Goal: Navigation & Orientation: Go to known website

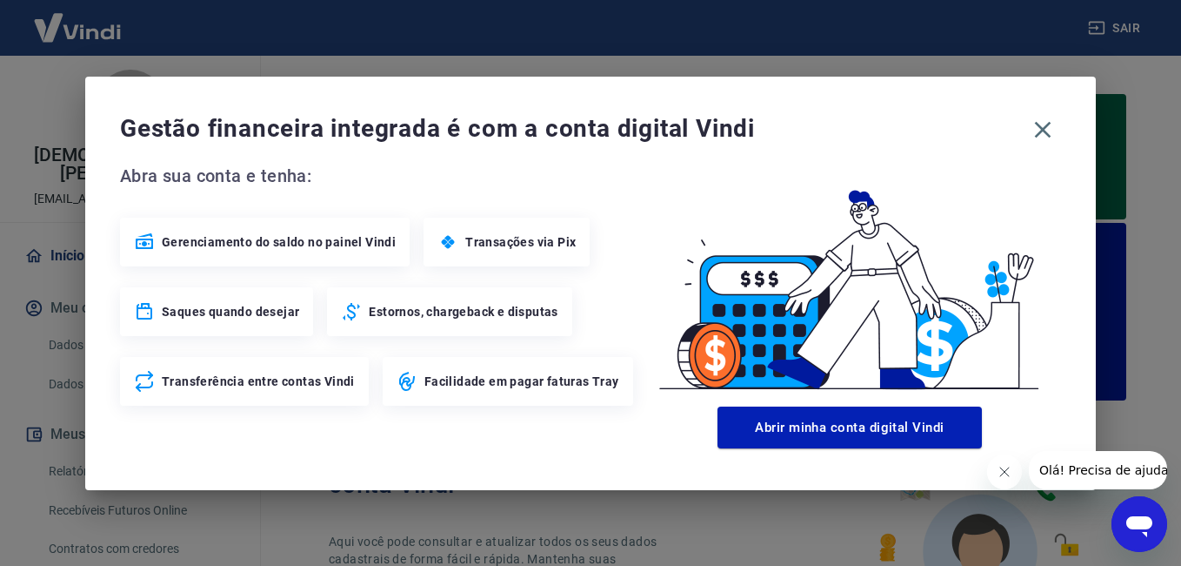
click at [500, 149] on div "Gestão financeira integrada é com a conta digital Vindi Abra sua conta e tenha:…" at bounding box center [590, 283] width 1011 height 413
click at [1047, 124] on icon "button" at bounding box center [1043, 130] width 28 height 28
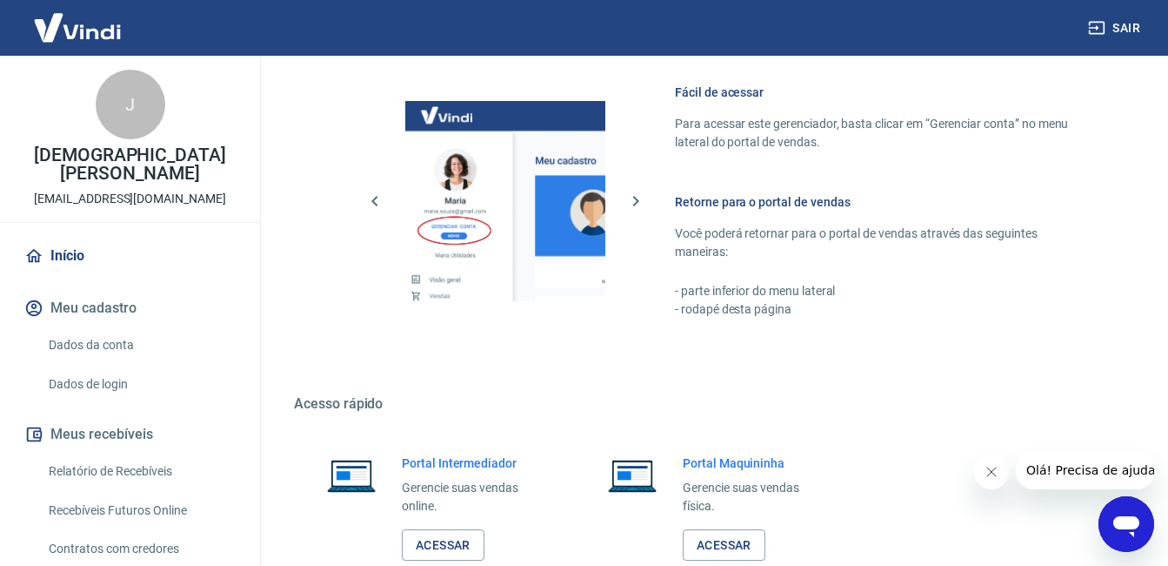
scroll to position [1171, 0]
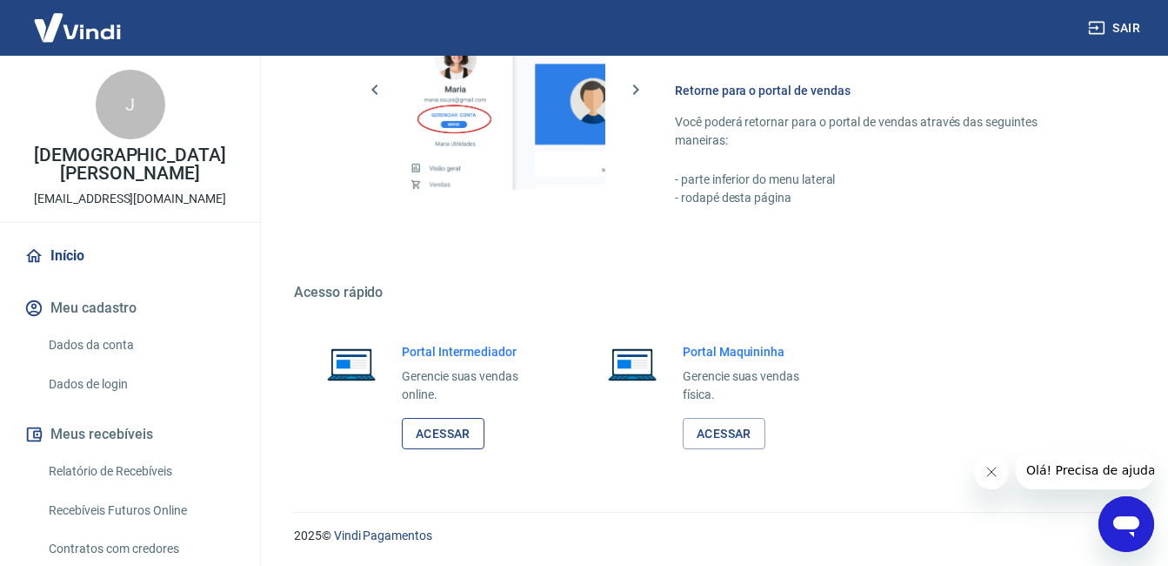
click at [438, 438] on link "Acessar" at bounding box center [443, 434] width 83 height 32
